Goal: Task Accomplishment & Management: Manage account settings

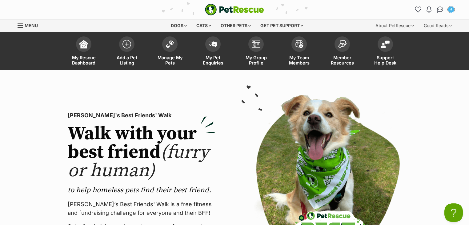
click at [435, 11] on ul "Notifications Read Painter hasn't been updated in two months, help him get adop…" at bounding box center [434, 10] width 43 height 10
click at [439, 11] on img "Conversations" at bounding box center [441, 10] width 8 height 8
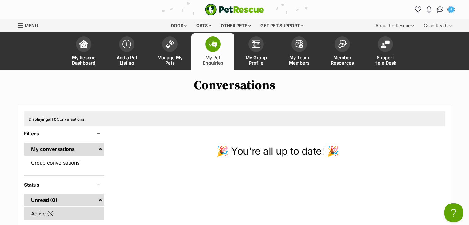
click at [59, 214] on link "Active (3)" at bounding box center [64, 213] width 80 height 13
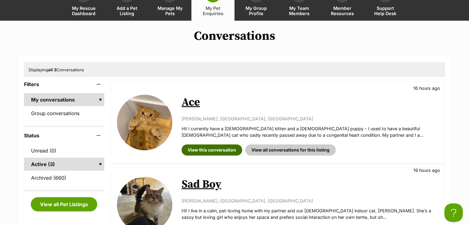
click at [219, 149] on link "View this conversation" at bounding box center [212, 149] width 61 height 11
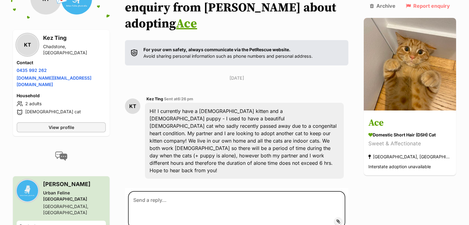
scroll to position [95, 0]
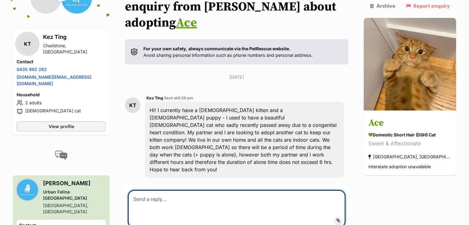
click at [173, 190] on textarea at bounding box center [236, 208] width 217 height 37
paste textarea "Hi [PERSON_NAME], thanks for reaching out. We have someone coming to meet this …"
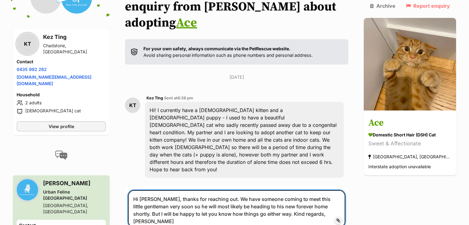
click at [151, 190] on textarea "Hi [PERSON_NAME], thanks for reaching out. We have someone coming to meet this …" at bounding box center [236, 208] width 217 height 37
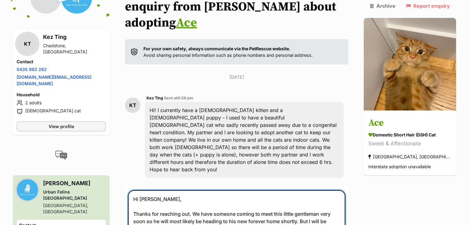
click at [224, 196] on textarea "Hi Kez, Thanks for reaching out. We have someone coming to meet this little gen…" at bounding box center [236, 213] width 217 height 47
click at [223, 196] on textarea "Hi Kez, Thanks for reaching out. We have someone coming to meet this little gen…" at bounding box center [236, 221] width 217 height 62
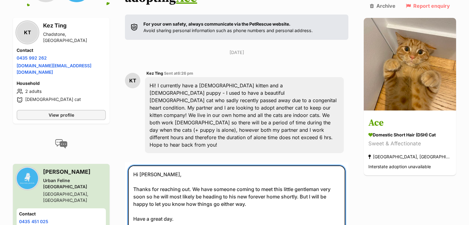
scroll to position [169, 0]
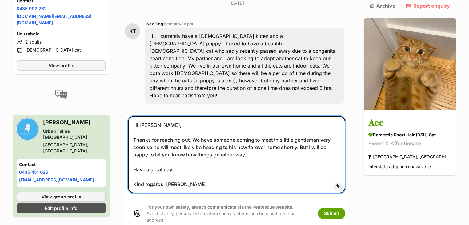
click at [171, 152] on textarea "Hi Kez, Thanks for reaching out. We have someone coming to meet this little gen…" at bounding box center [236, 154] width 217 height 77
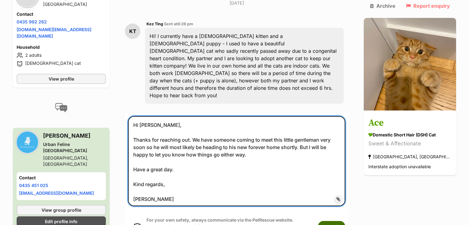
type textarea "Hi Kez, Thanks for reaching out. We have someone coming to meet this little gen…"
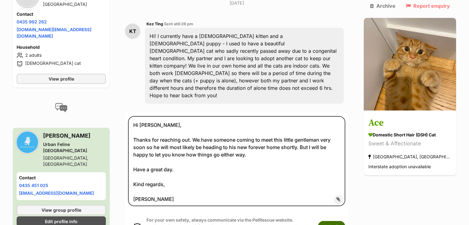
click at [346, 221] on button "Submit" at bounding box center [331, 226] width 27 height 11
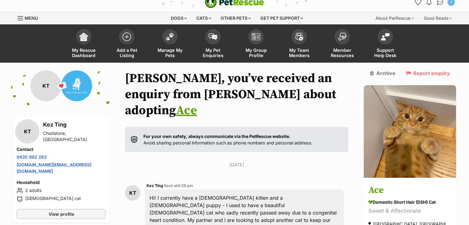
scroll to position [0, 0]
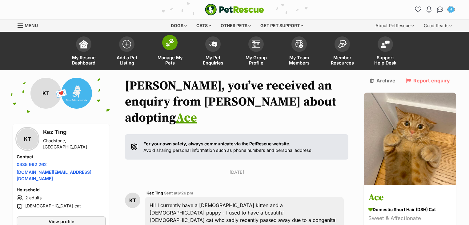
click at [168, 52] on link "Manage My Pets" at bounding box center [169, 51] width 43 height 37
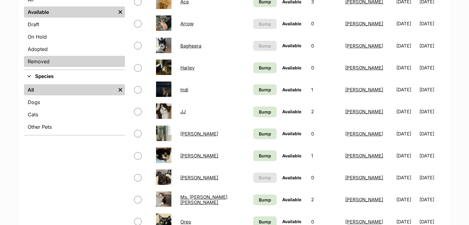
scroll to position [123, 0]
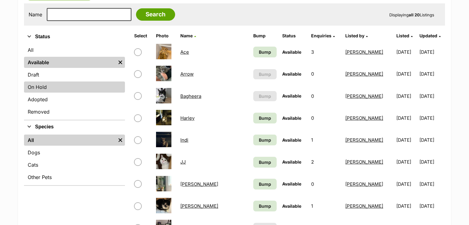
click at [51, 87] on link "On Hold" at bounding box center [74, 86] width 101 height 11
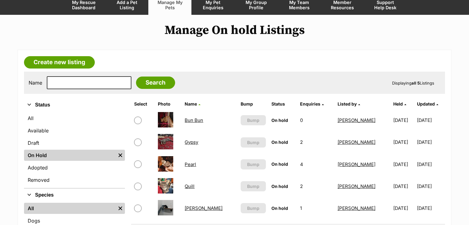
scroll to position [123, 0]
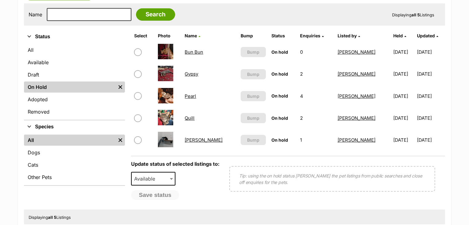
click at [195, 75] on link "Gypsy" at bounding box center [192, 74] width 14 height 6
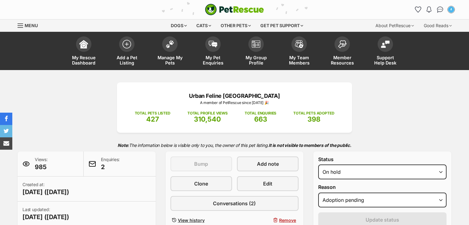
select select "adoption_pending"
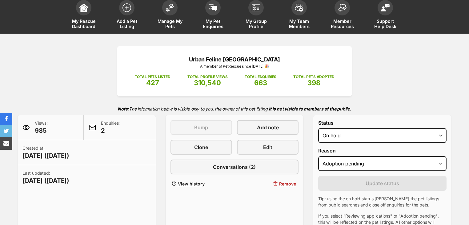
scroll to position [74, 0]
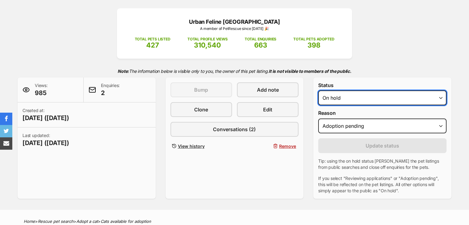
click at [354, 94] on select "Draft - not available as listing has enquires Available On hold Adopted" at bounding box center [383, 97] width 128 height 15
click at [341, 94] on select "Draft - not available as listing has enquires Available On hold Adopted" at bounding box center [383, 97] width 128 height 15
select select "rehomed"
click at [319, 90] on select "Draft - not available as listing has enquires Available On hold Adopted" at bounding box center [383, 97] width 128 height 15
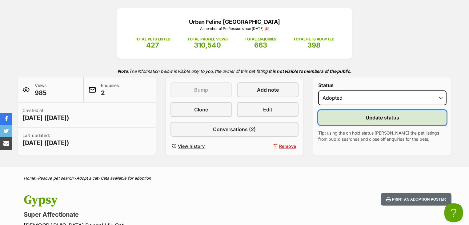
click at [365, 116] on button "Update status" at bounding box center [383, 117] width 128 height 15
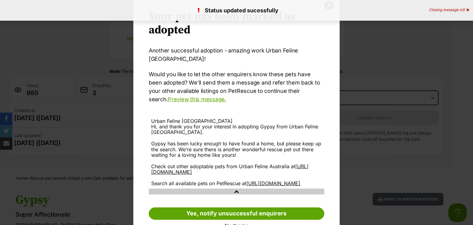
scroll to position [37, 0]
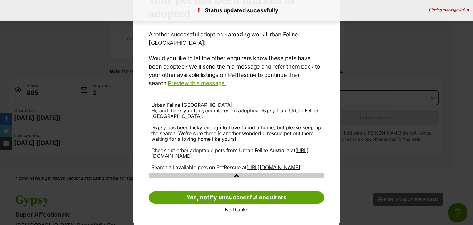
click at [238, 207] on link "No thanks" at bounding box center [237, 209] width 176 height 6
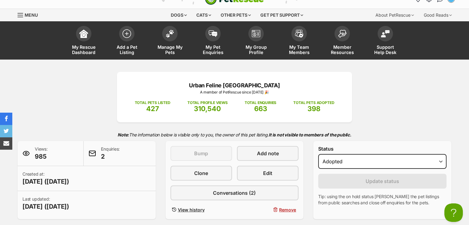
scroll to position [0, 0]
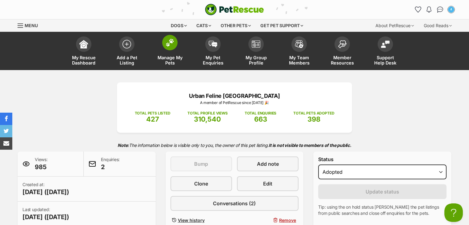
click at [177, 49] on link "Manage My Pets" at bounding box center [169, 51] width 43 height 37
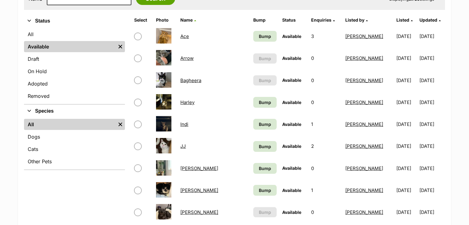
scroll to position [197, 0]
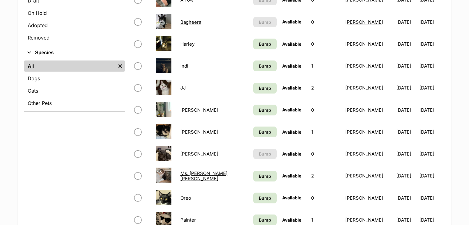
click at [186, 86] on link "JJ" at bounding box center [184, 88] width 6 height 6
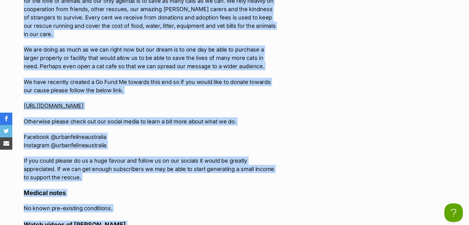
scroll to position [1118, 0]
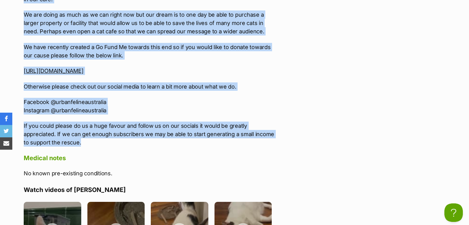
drag, startPoint x: 24, startPoint y: 50, endPoint x: 143, endPoint y: 122, distance: 138.5
copy div "***WE'RE ALWAYS ON THE LOOKOUT FOR FOSTER CARERS TO HELP US OUT SO IF YOU THINK…"
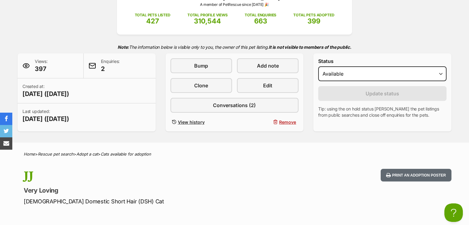
scroll to position [0, 0]
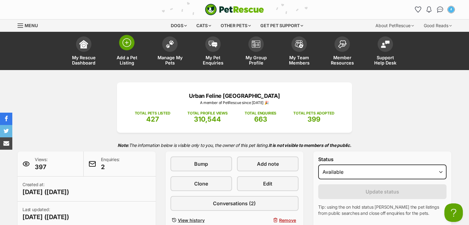
click at [132, 50] on link "Add a Pet Listing" at bounding box center [126, 51] width 43 height 37
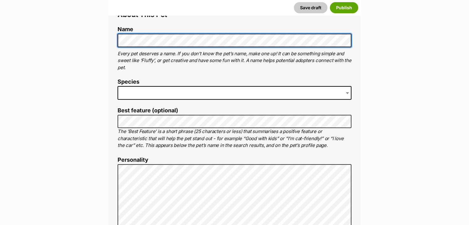
scroll to position [246, 0]
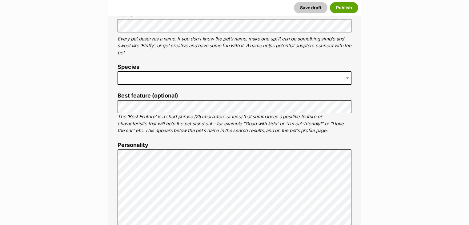
click at [144, 77] on span at bounding box center [235, 78] width 234 height 14
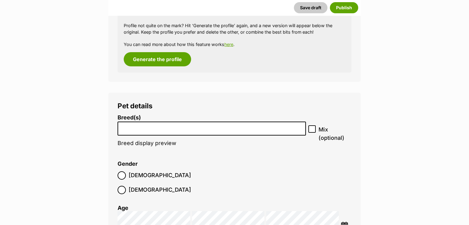
scroll to position [1079, 0]
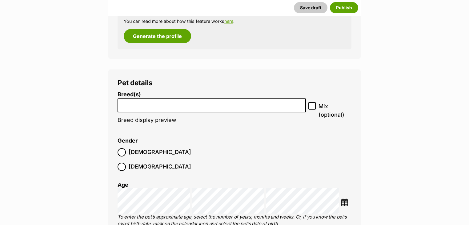
click at [180, 106] on input "search" at bounding box center [212, 103] width 184 height 6
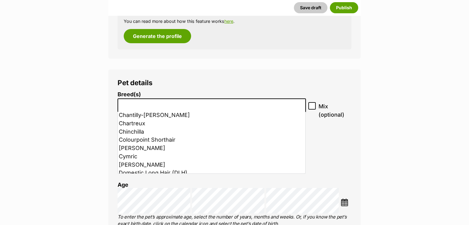
scroll to position [173, 0]
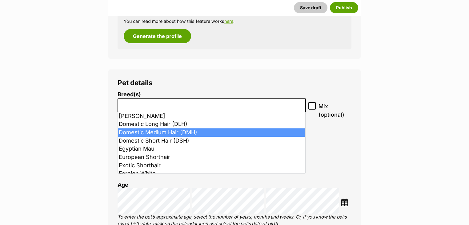
select select "252101"
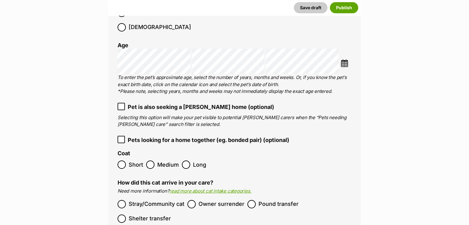
scroll to position [1276, 0]
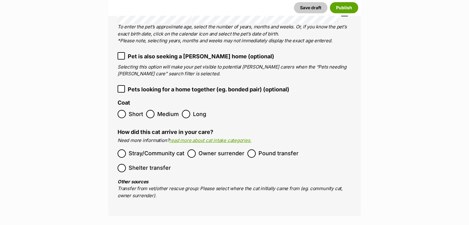
click at [138, 52] on span "Pet is also seeking a [PERSON_NAME] home (optional)" at bounding box center [201, 56] width 147 height 8
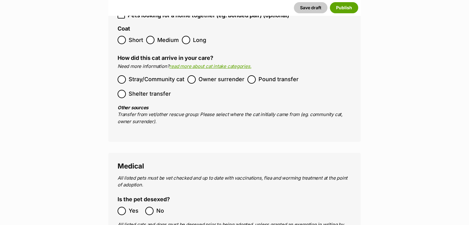
click at [206, 75] on span "Owner surrender" at bounding box center [222, 79] width 46 height 8
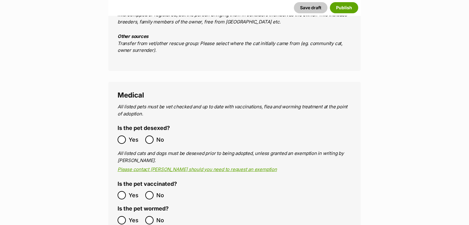
scroll to position [1498, 0]
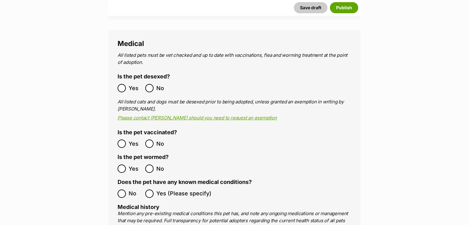
click at [126, 164] on label "Yes" at bounding box center [130, 168] width 25 height 8
click at [127, 186] on ol "No Yes (Please specify)" at bounding box center [235, 193] width 234 height 14
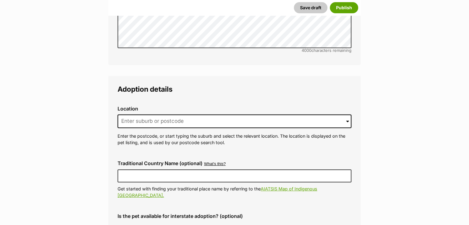
scroll to position [1892, 0]
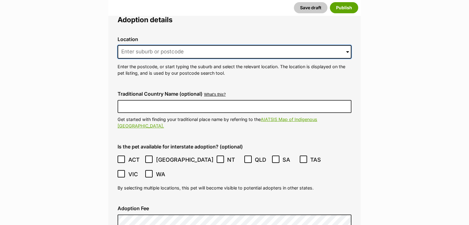
click at [168, 45] on input at bounding box center [235, 52] width 234 height 14
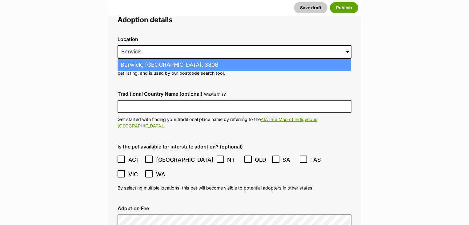
click at [161, 59] on li "Berwick, Victoria, 3806" at bounding box center [234, 65] width 233 height 12
type input "Berwick, Victoria, 3806"
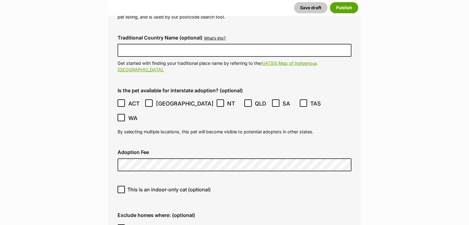
scroll to position [2015, 0]
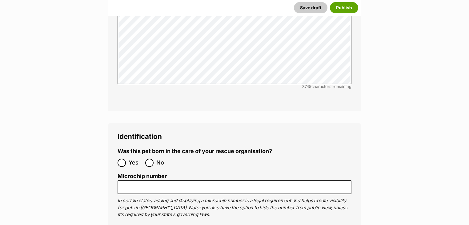
scroll to position [2434, 0]
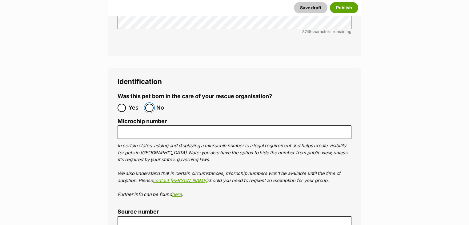
drag, startPoint x: 151, startPoint y: 72, endPoint x: 168, endPoint y: 75, distance: 17.0
click at [151, 104] on input "No" at bounding box center [149, 108] width 8 height 8
radio input "true"
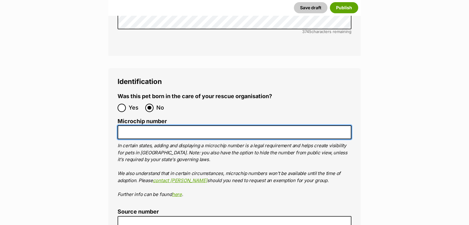
click at [157, 125] on input "Microchip number" at bounding box center [235, 132] width 234 height 14
type input "956000005403289"
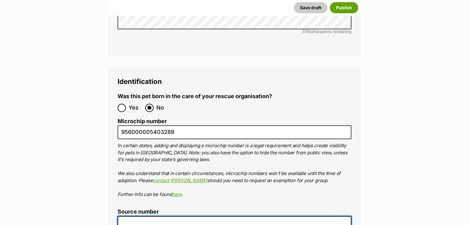
click at [160, 216] on input "Source number" at bounding box center [235, 223] width 234 height 14
type input "RE187477"
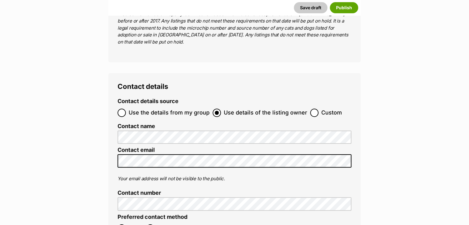
scroll to position [2779, 0]
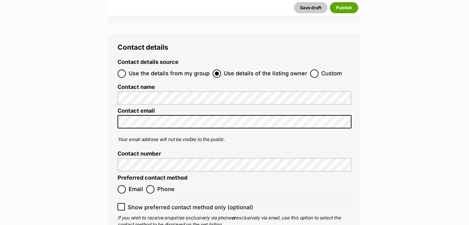
click at [130, 185] on span "Email" at bounding box center [136, 189] width 14 height 8
click at [126, 185] on input "Email" at bounding box center [122, 189] width 8 height 8
radio input "true"
click at [126, 203] on label "Show preferred contact method only (optional)" at bounding box center [235, 207] width 234 height 8
click at [125, 203] on input "Show preferred contact method only (optional)" at bounding box center [121, 206] width 7 height 7
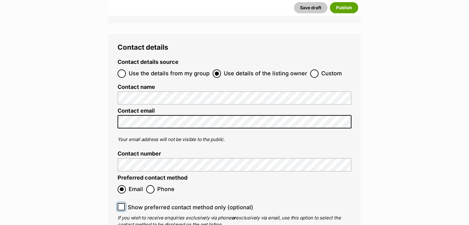
checkbox input "true"
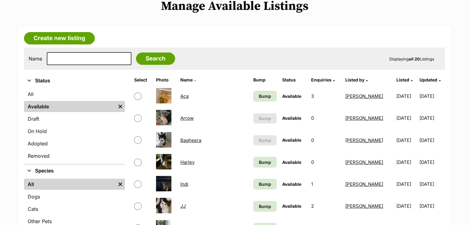
scroll to position [148, 0]
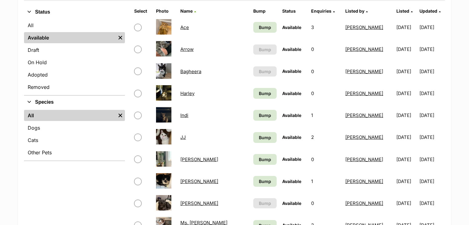
click at [197, 71] on link "Bagheera" at bounding box center [191, 71] width 21 height 6
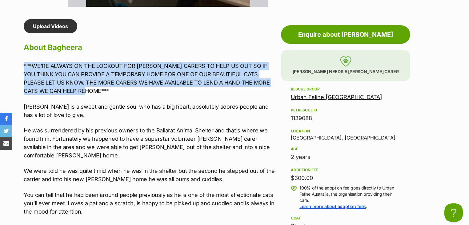
drag, startPoint x: 23, startPoint y: 62, endPoint x: 84, endPoint y: 91, distance: 67.2
copy p "***WE'RE ALWAYS ON THE LOOKOUT FOR FOSTER CARERS TO HELP US OUT SO IF YOU THINK…"
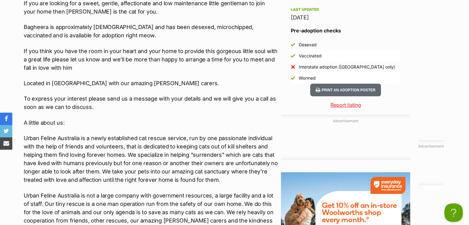
scroll to position [764, 0]
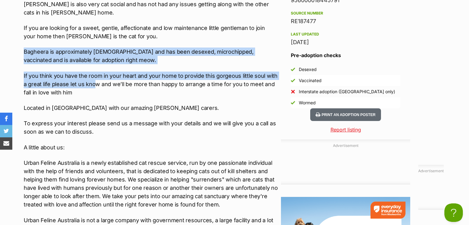
drag, startPoint x: 25, startPoint y: 43, endPoint x: 91, endPoint y: 73, distance: 73.0
click at [91, 73] on div "***WE'RE ALWAYS ON THE LOOKOUT FOR FOSTER CARERS TO HELP US OUT SO IF YOU THINK…" at bounding box center [151, 116] width 254 height 602
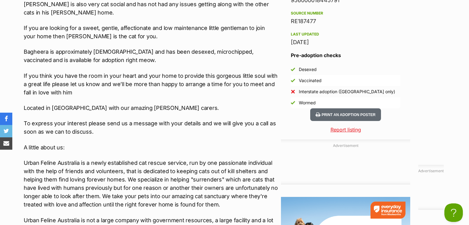
click at [158, 28] on p "If you are looking for a sweet, gentle, affectionate and low maintenance little…" at bounding box center [151, 32] width 254 height 17
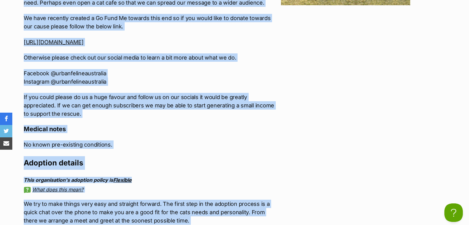
scroll to position [1121, 0]
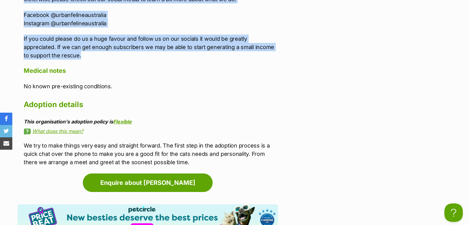
drag, startPoint x: 22, startPoint y: 16, endPoint x: 143, endPoint y: 35, distance: 122.3
copy div "If you are looking for a sweet, gentle, affectionate and low maintenance little…"
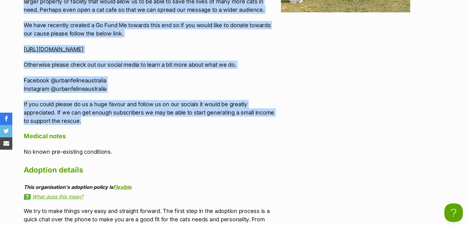
scroll to position [973, 0]
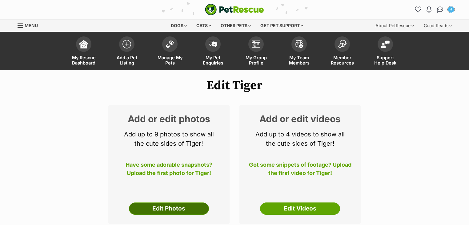
click at [177, 213] on link "Edit Photos" at bounding box center [169, 208] width 80 height 12
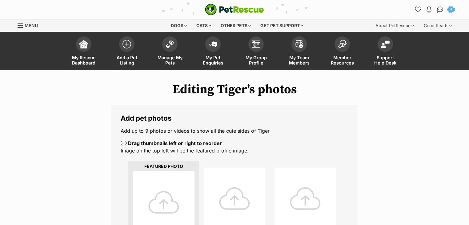
click at [184, 189] on div at bounding box center [164, 202] width 62 height 62
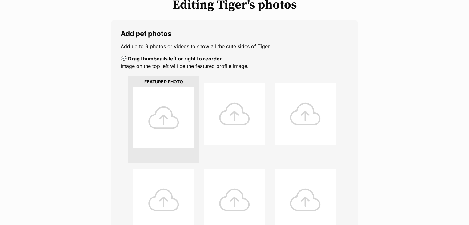
scroll to position [99, 0]
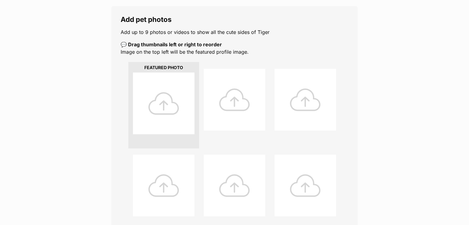
click at [183, 96] on div at bounding box center [164, 103] width 62 height 62
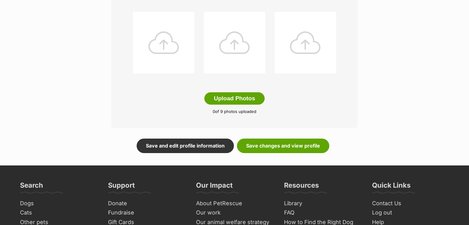
scroll to position [370, 0]
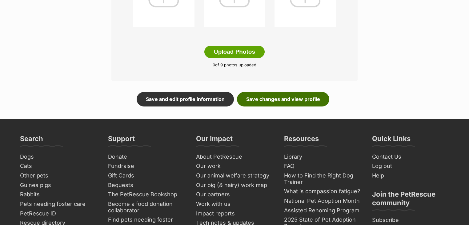
click at [269, 100] on link "Save changes and view profile" at bounding box center [283, 99] width 92 height 14
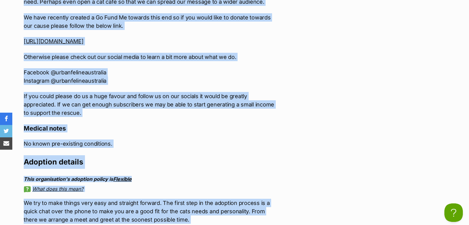
scroll to position [1015, 0]
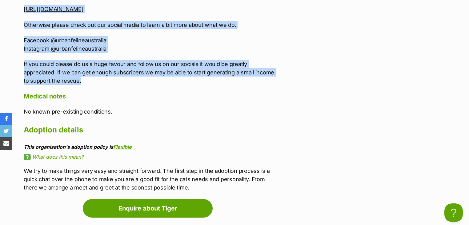
drag, startPoint x: 21, startPoint y: 138, endPoint x: 129, endPoint y: 73, distance: 125.7
copy div "***WE'RE ALWAYS ON THE LOOKOUT FOR FOSTER CARERS TO HELP US OUT SO IF YOU THINK…"
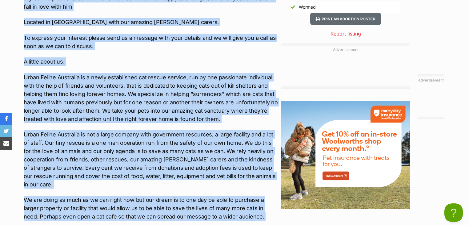
scroll to position [621, 0]
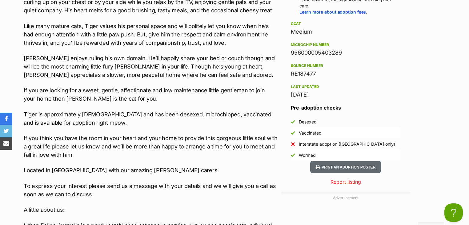
drag, startPoint x: 339, startPoint y: 51, endPoint x: 289, endPoint y: 52, distance: 49.9
click at [289, 52] on aside "Rescue group Urban Feline Australia PetRescue ID 1139640 Location Berwick, VIC …" at bounding box center [345, 25] width 129 height 269
copy div "956000005403289"
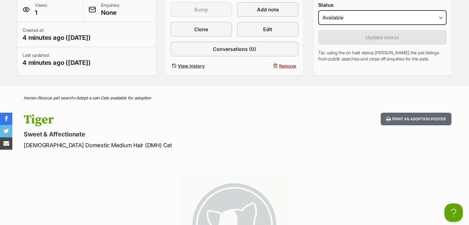
scroll to position [104, 0]
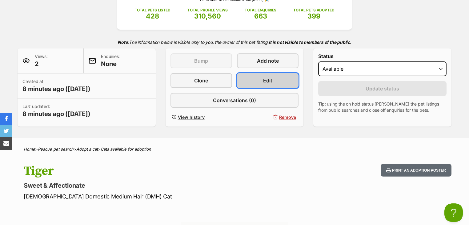
click at [279, 82] on link "Edit" at bounding box center [268, 80] width 62 height 15
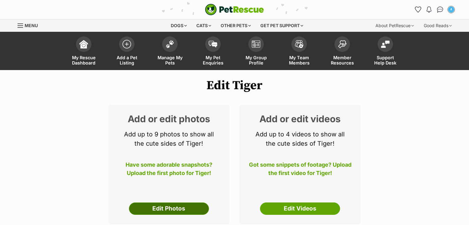
click at [182, 202] on link "Edit Photos" at bounding box center [169, 208] width 80 height 12
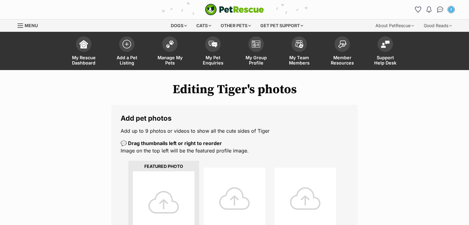
click at [167, 184] on div at bounding box center [164, 202] width 62 height 62
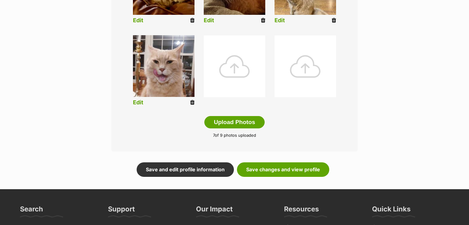
scroll to position [370, 0]
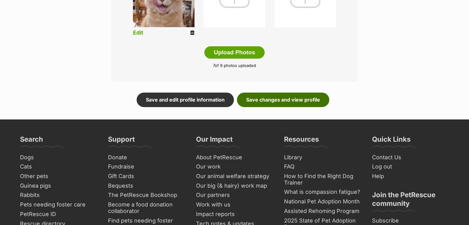
click at [289, 94] on link "Save changes and view profile" at bounding box center [283, 99] width 92 height 14
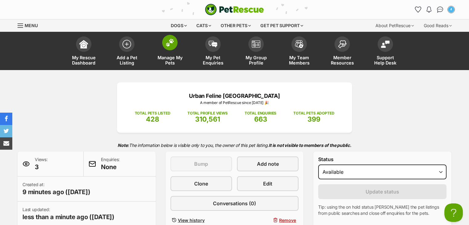
click at [177, 52] on link "Manage My Pets" at bounding box center [169, 51] width 43 height 37
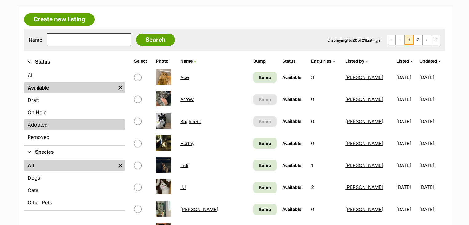
scroll to position [74, 0]
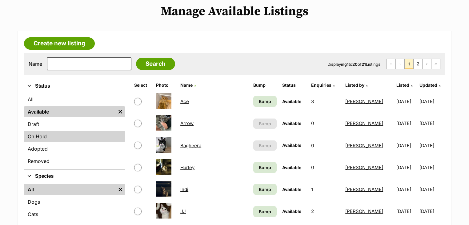
click at [52, 136] on link "On Hold" at bounding box center [74, 136] width 101 height 11
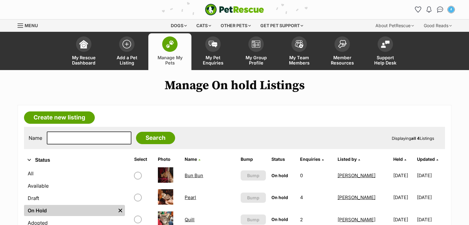
scroll to position [99, 0]
